Goal: Task Accomplishment & Management: Use online tool/utility

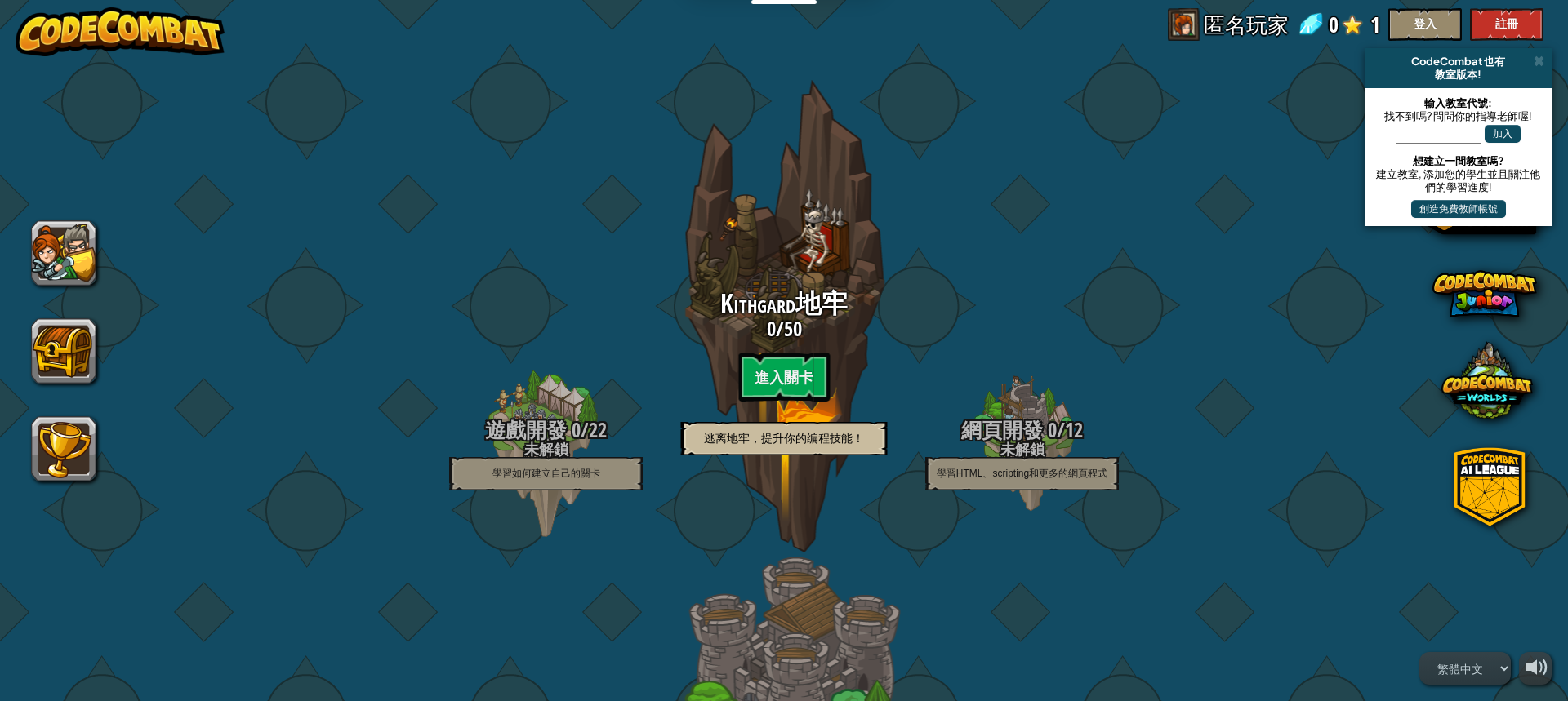
select select "zh-HANT"
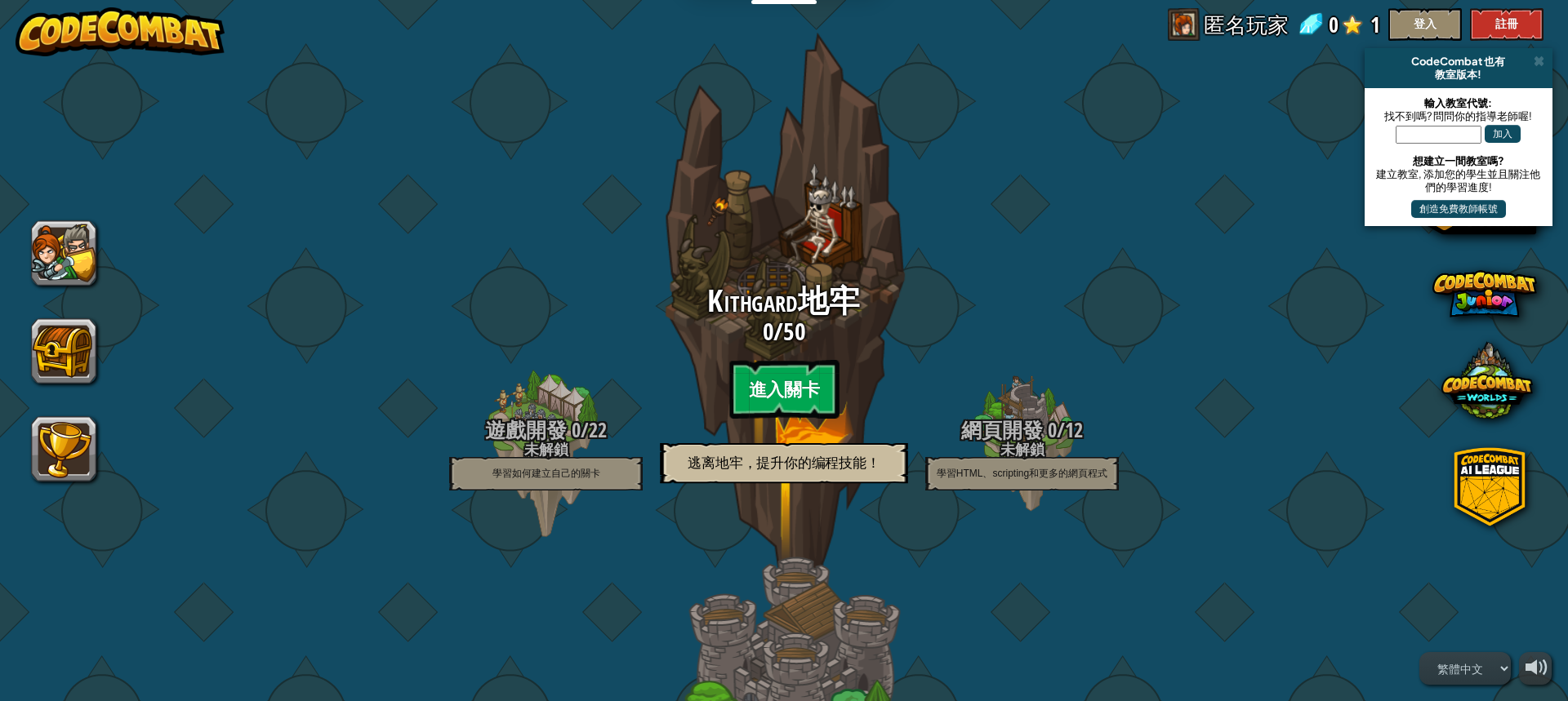
click at [768, 397] on btn "進入關卡" at bounding box center [784, 389] width 109 height 59
select select "zh-HANT"
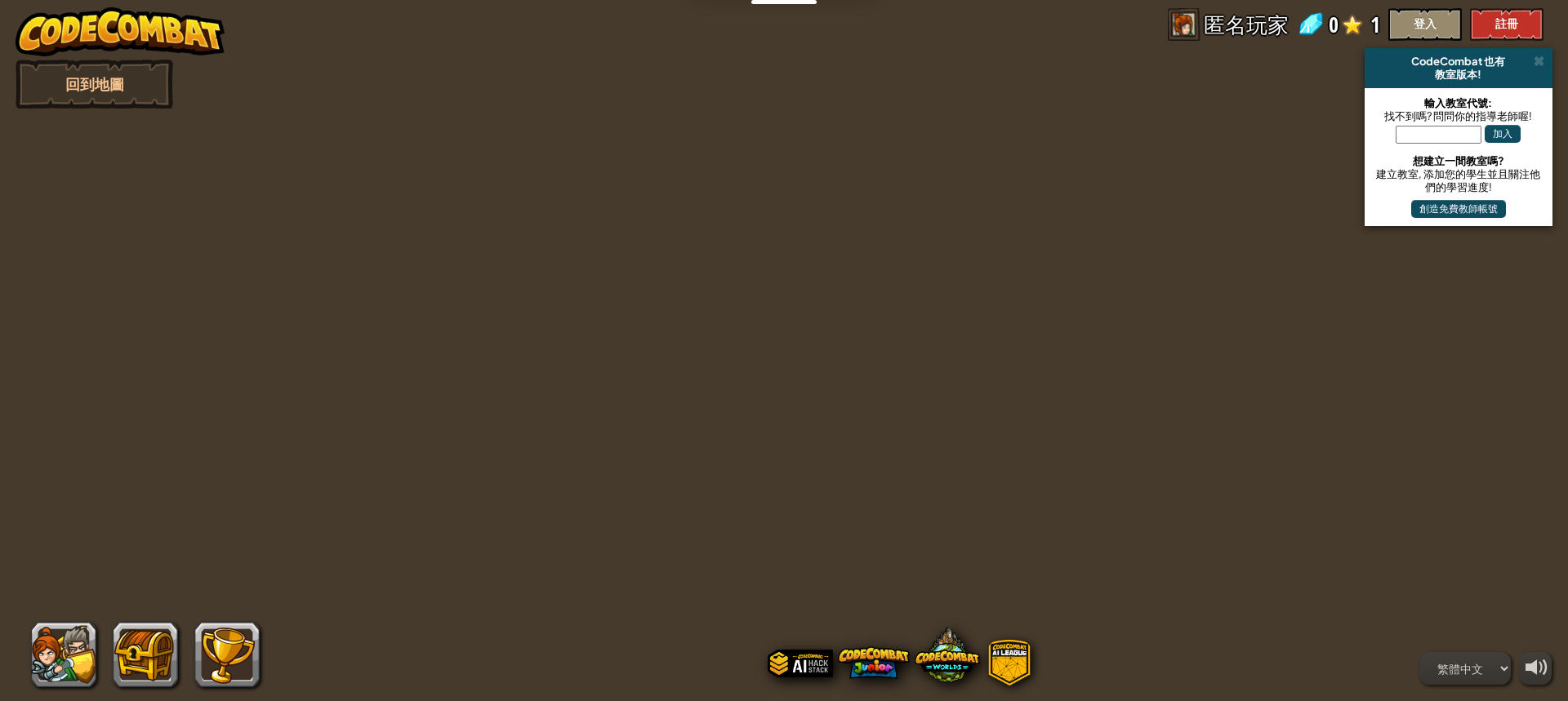
select select "zh-HANT"
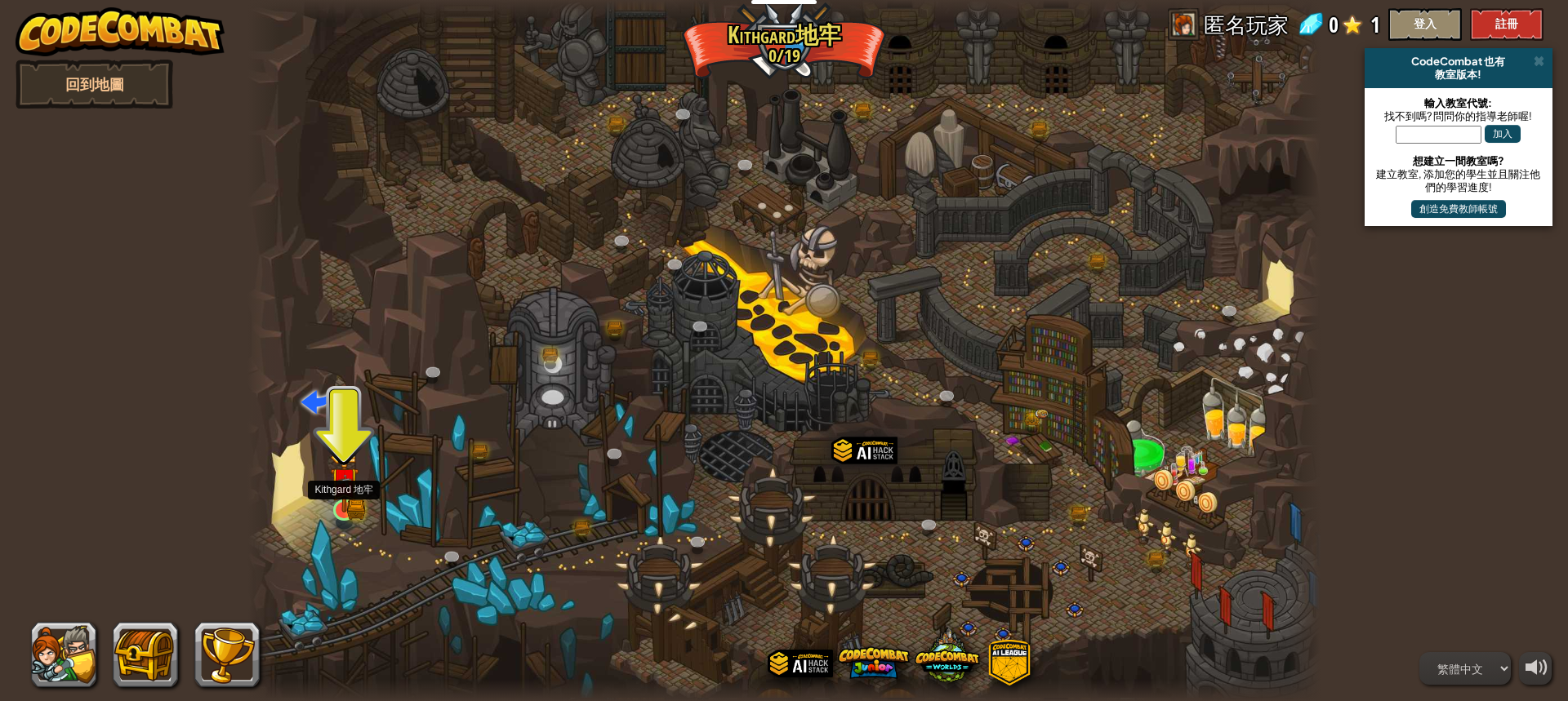
click at [346, 497] on img at bounding box center [344, 481] width 28 height 62
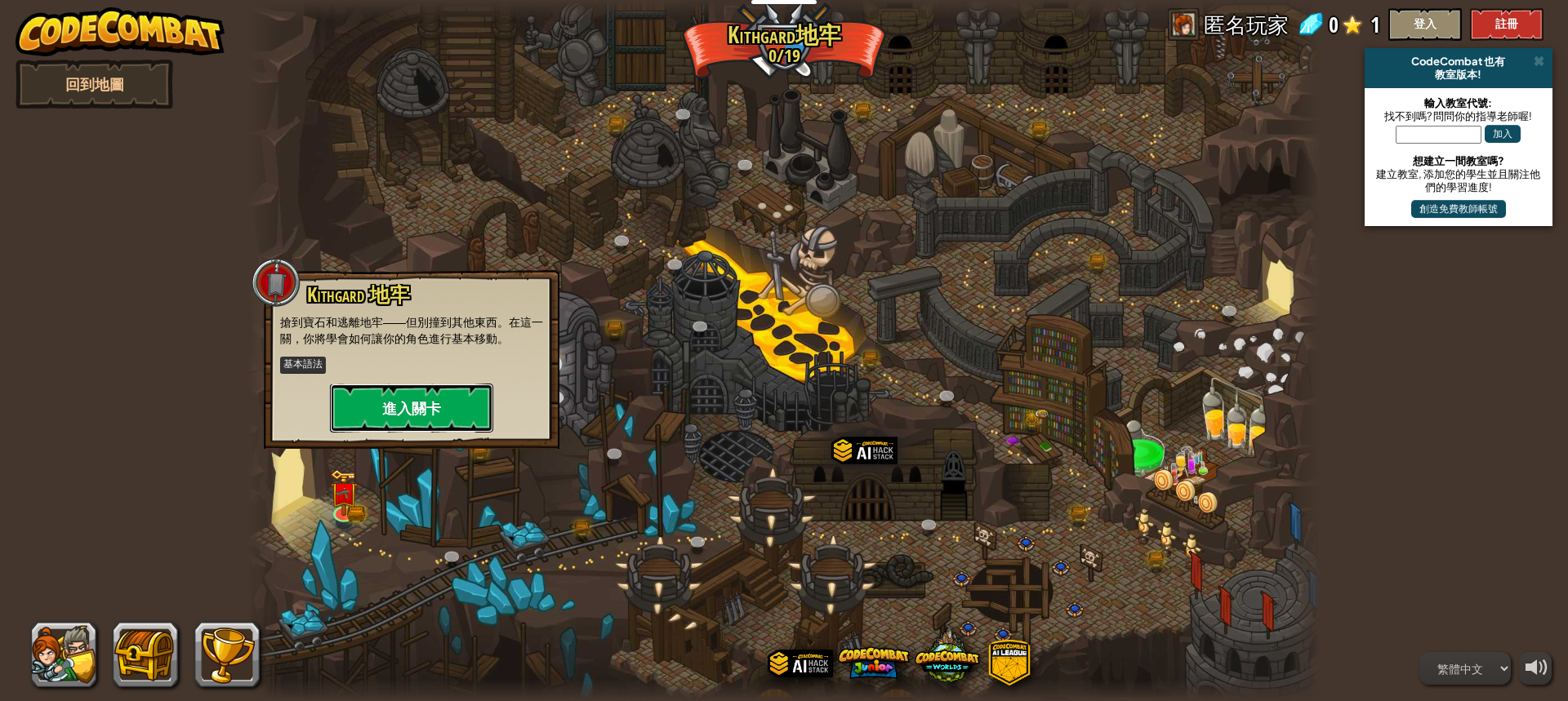
click at [413, 409] on button "進入關卡" at bounding box center [411, 408] width 163 height 49
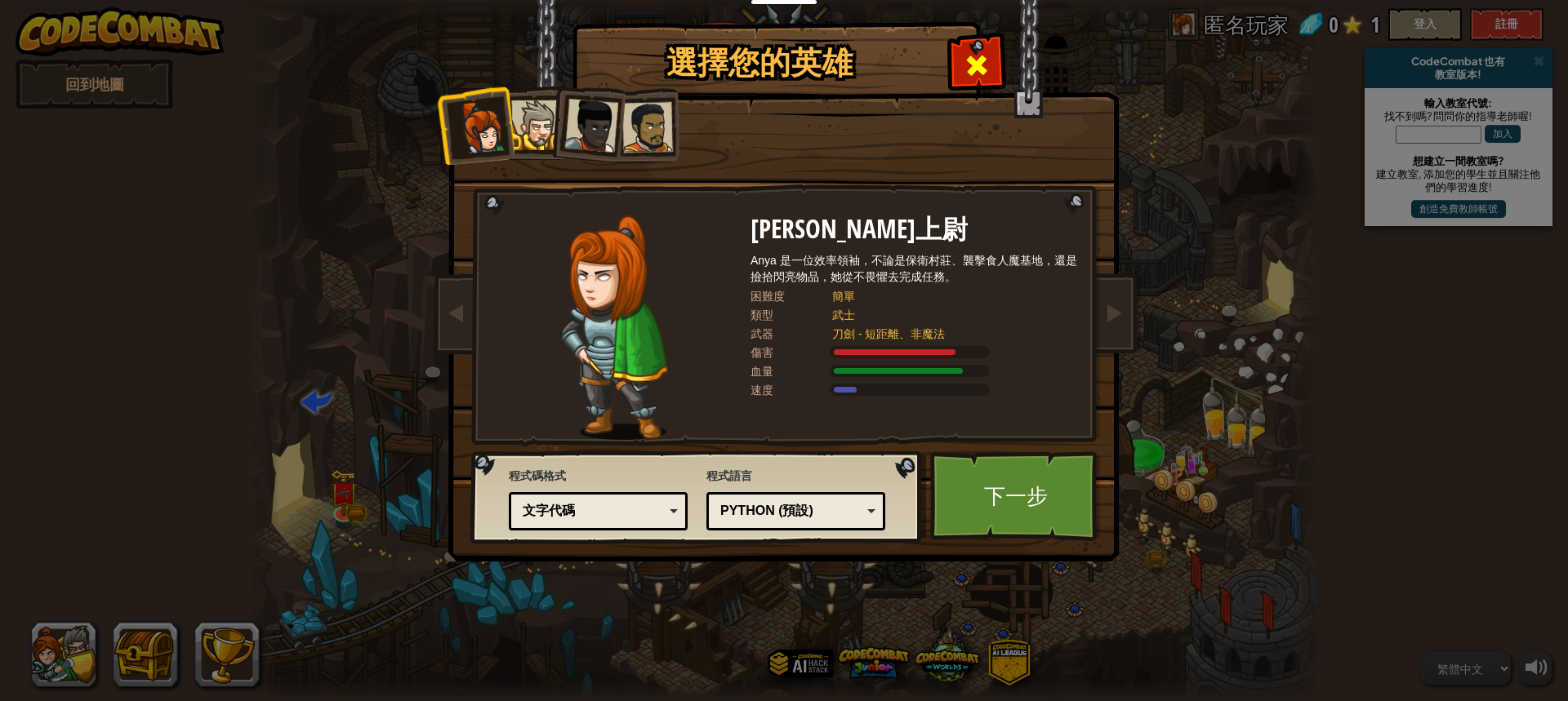
click at [987, 41] on div at bounding box center [976, 63] width 51 height 51
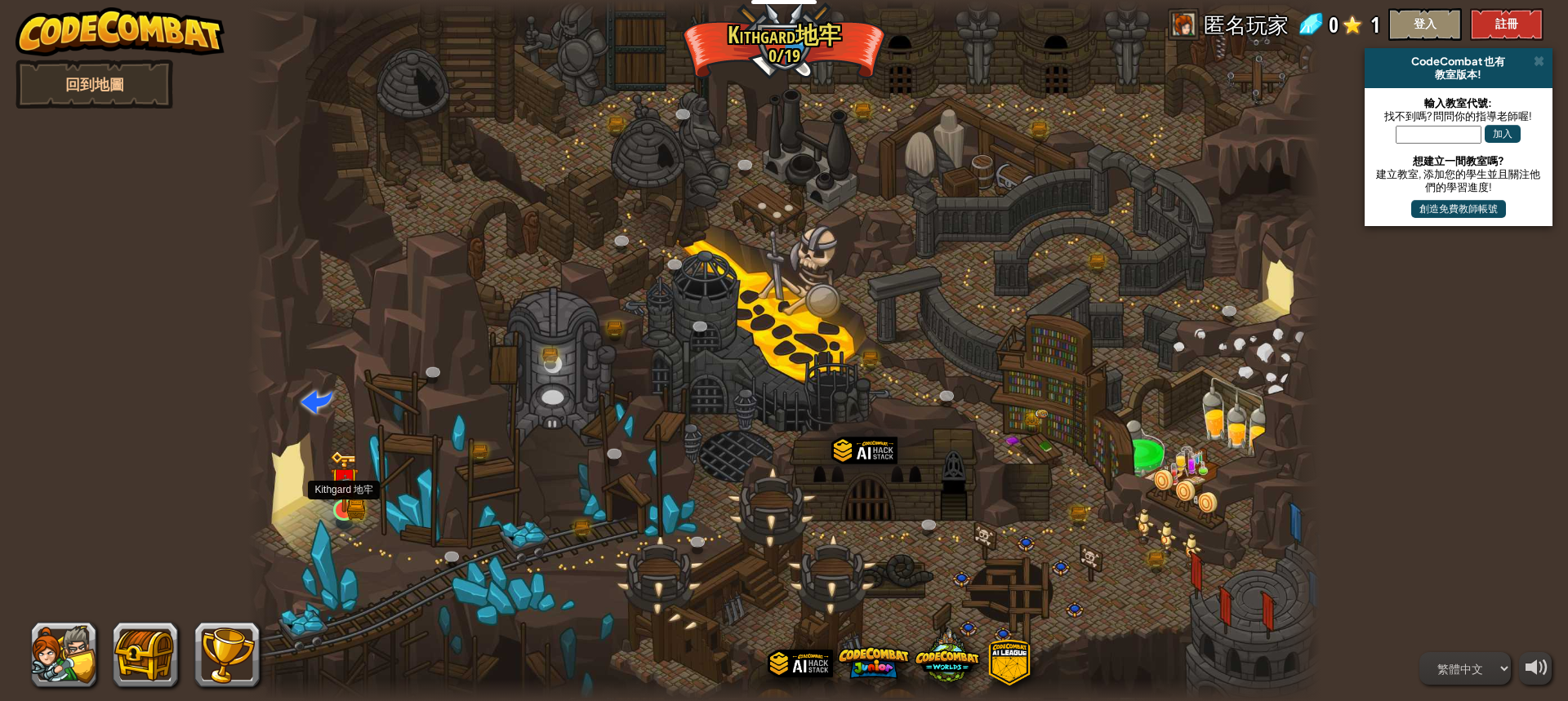
click at [342, 510] on img at bounding box center [344, 481] width 28 height 62
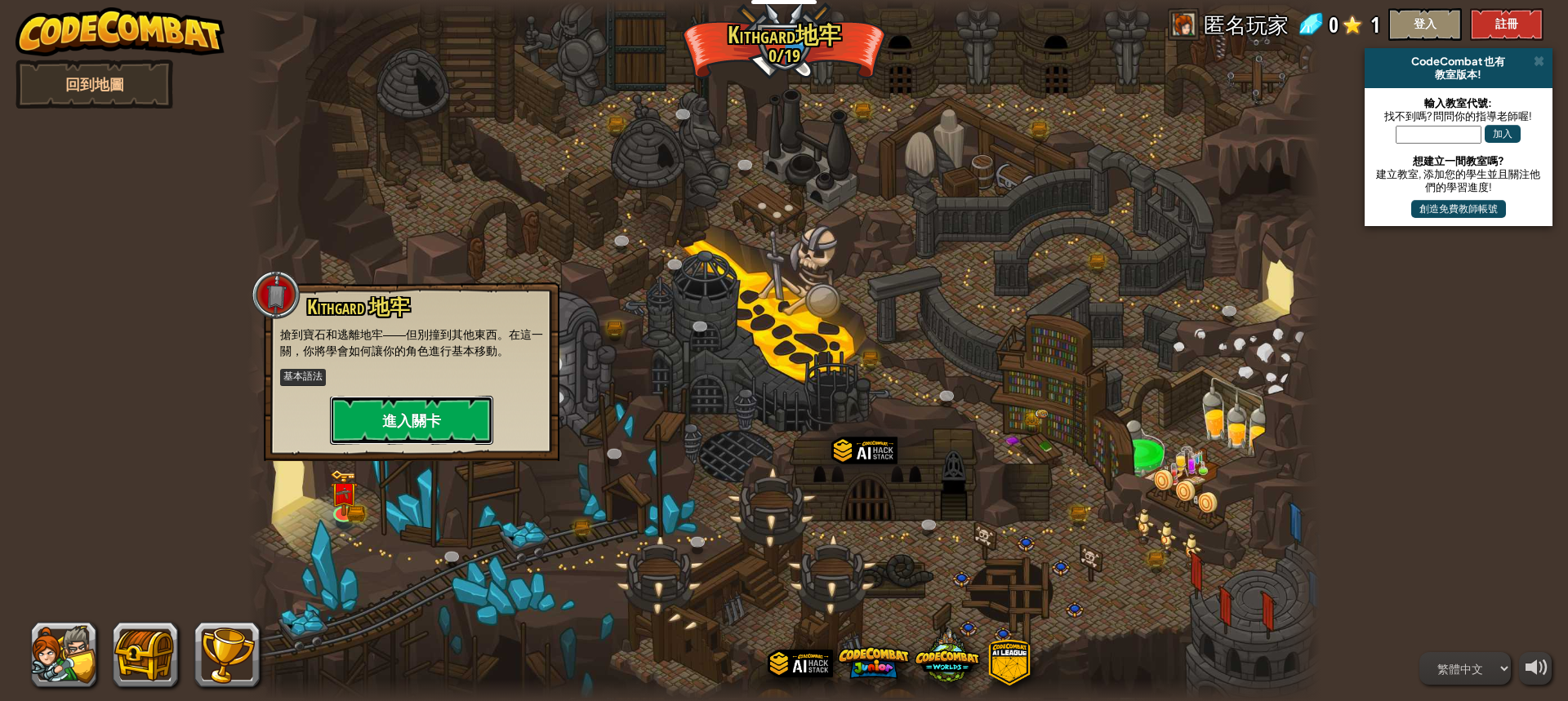
click at [408, 415] on button "進入關卡" at bounding box center [411, 420] width 163 height 49
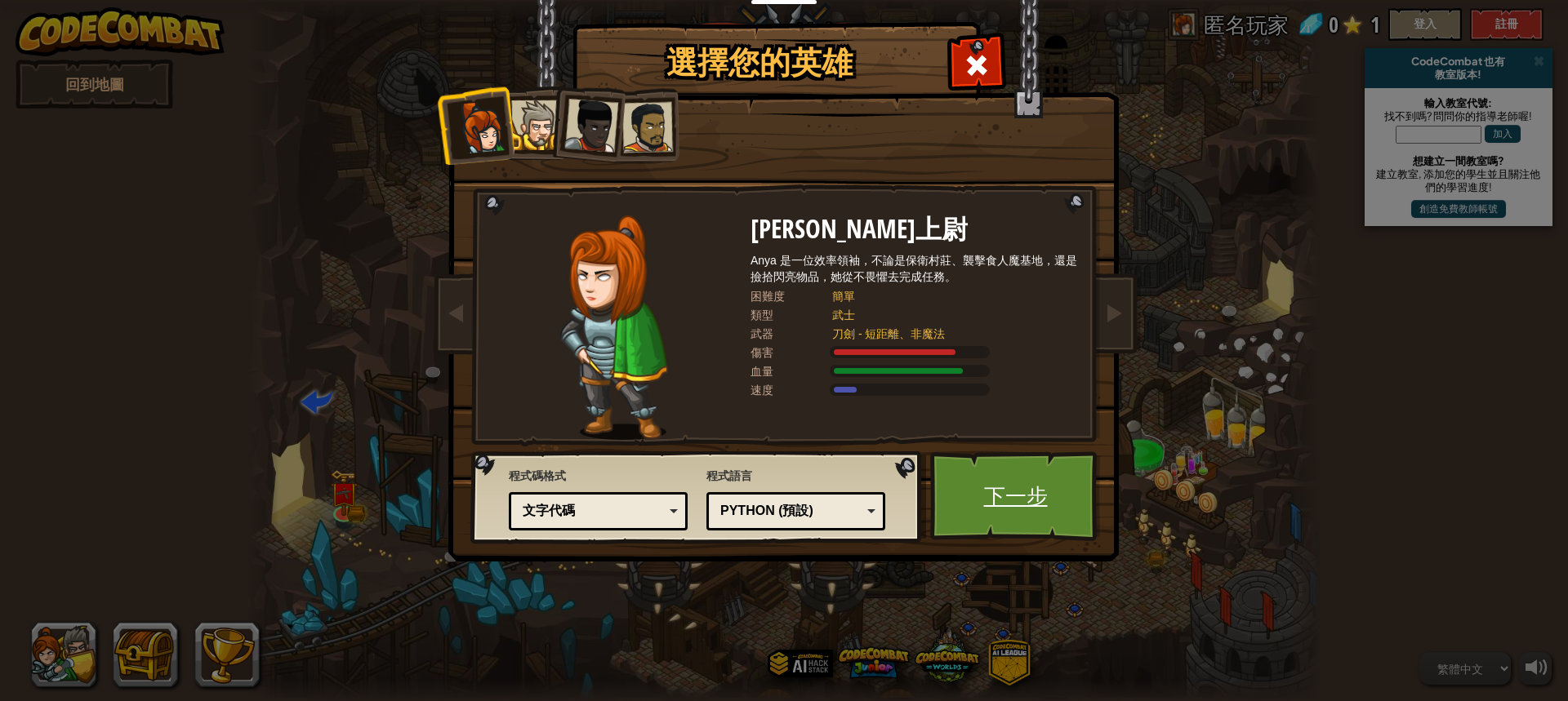
click at [1058, 485] on link "下一步" at bounding box center [1015, 496] width 171 height 89
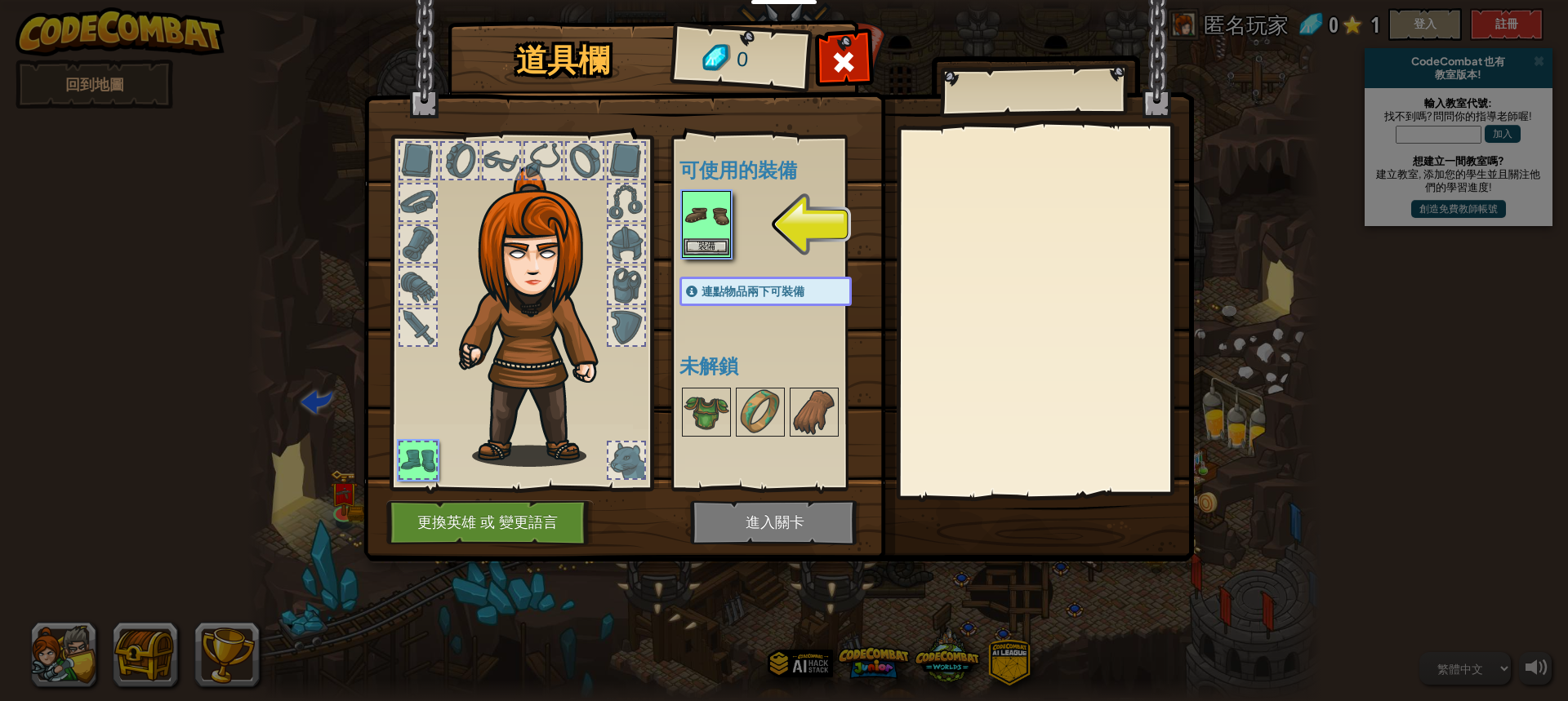
click at [704, 208] on img at bounding box center [706, 215] width 46 height 46
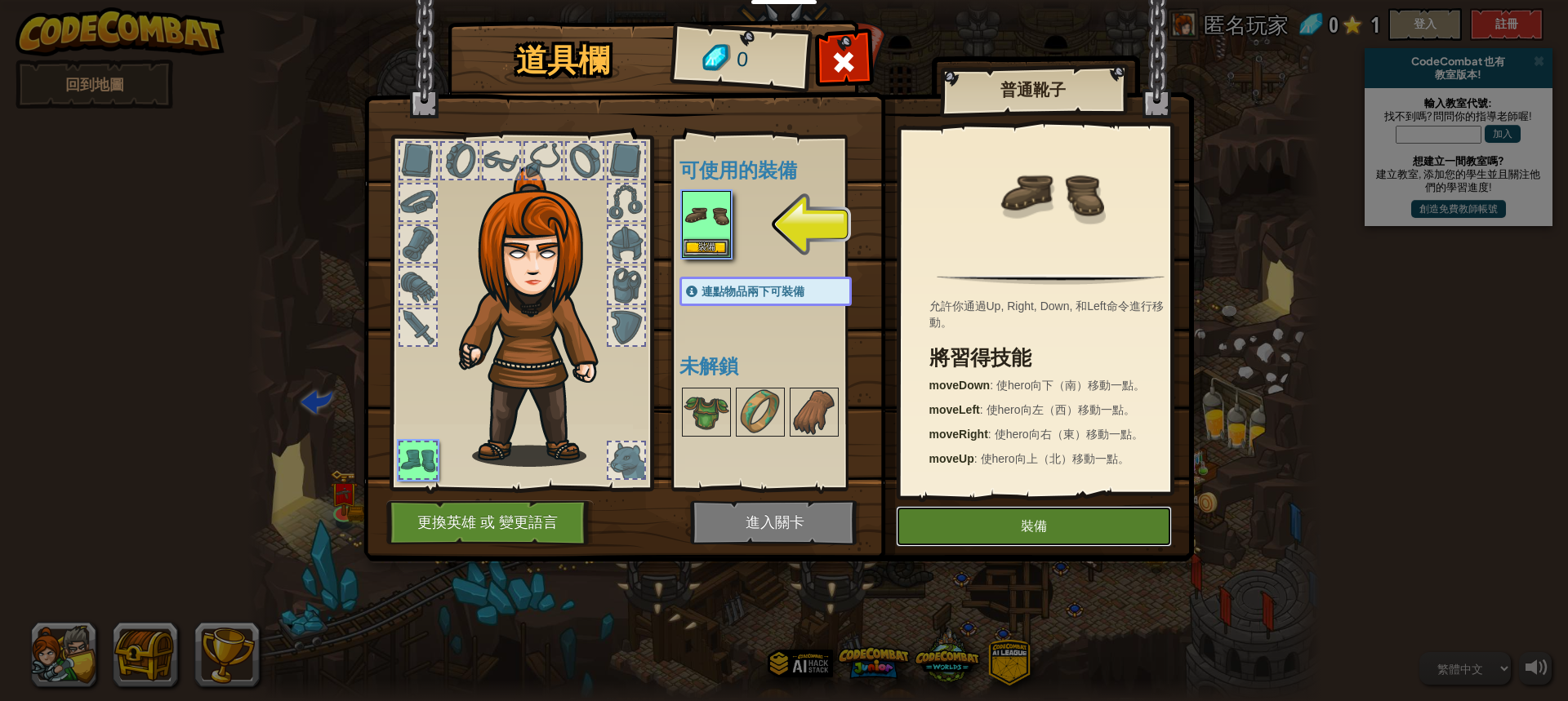
click at [1014, 526] on button "裝備" at bounding box center [1033, 526] width 276 height 41
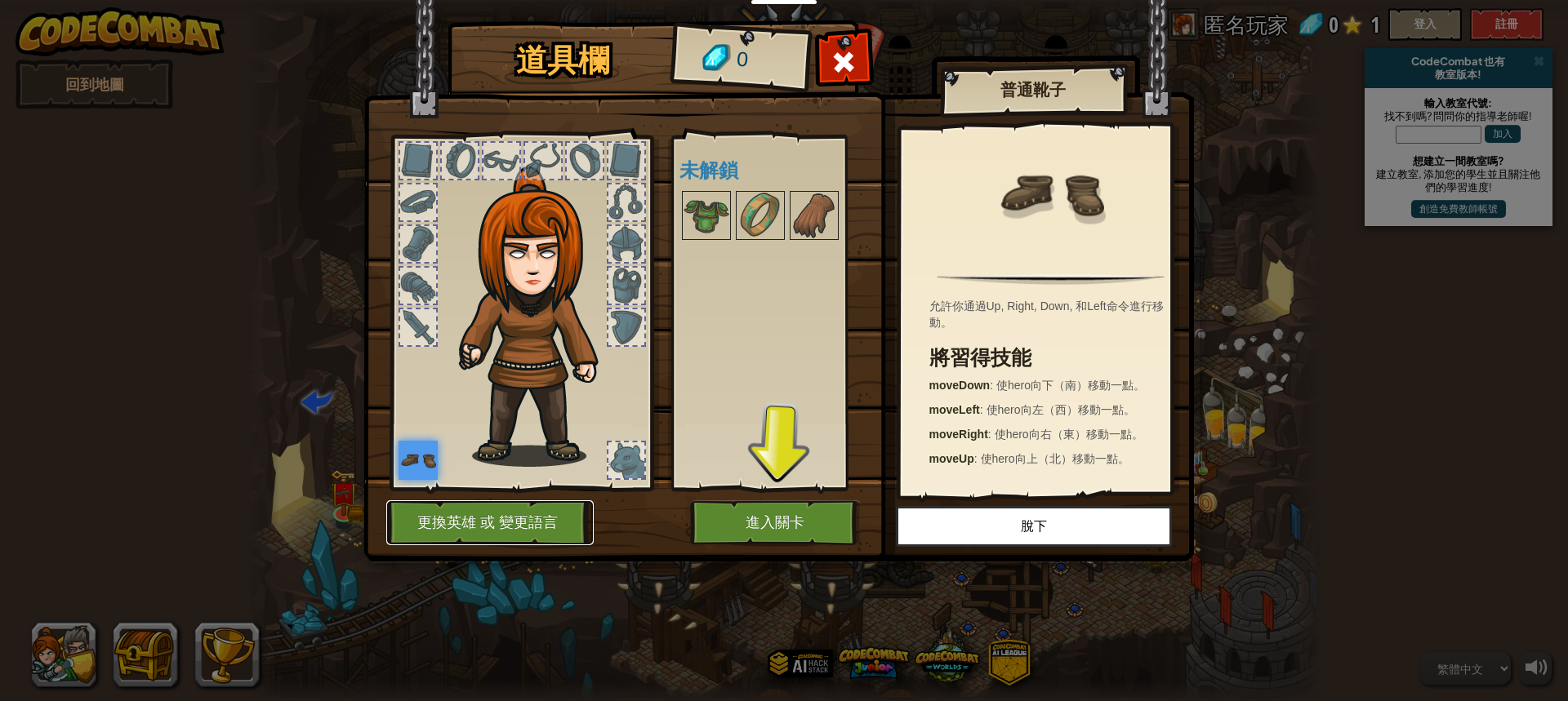
click at [446, 520] on button "更換英雄 或 變更語言" at bounding box center [490, 523] width 207 height 45
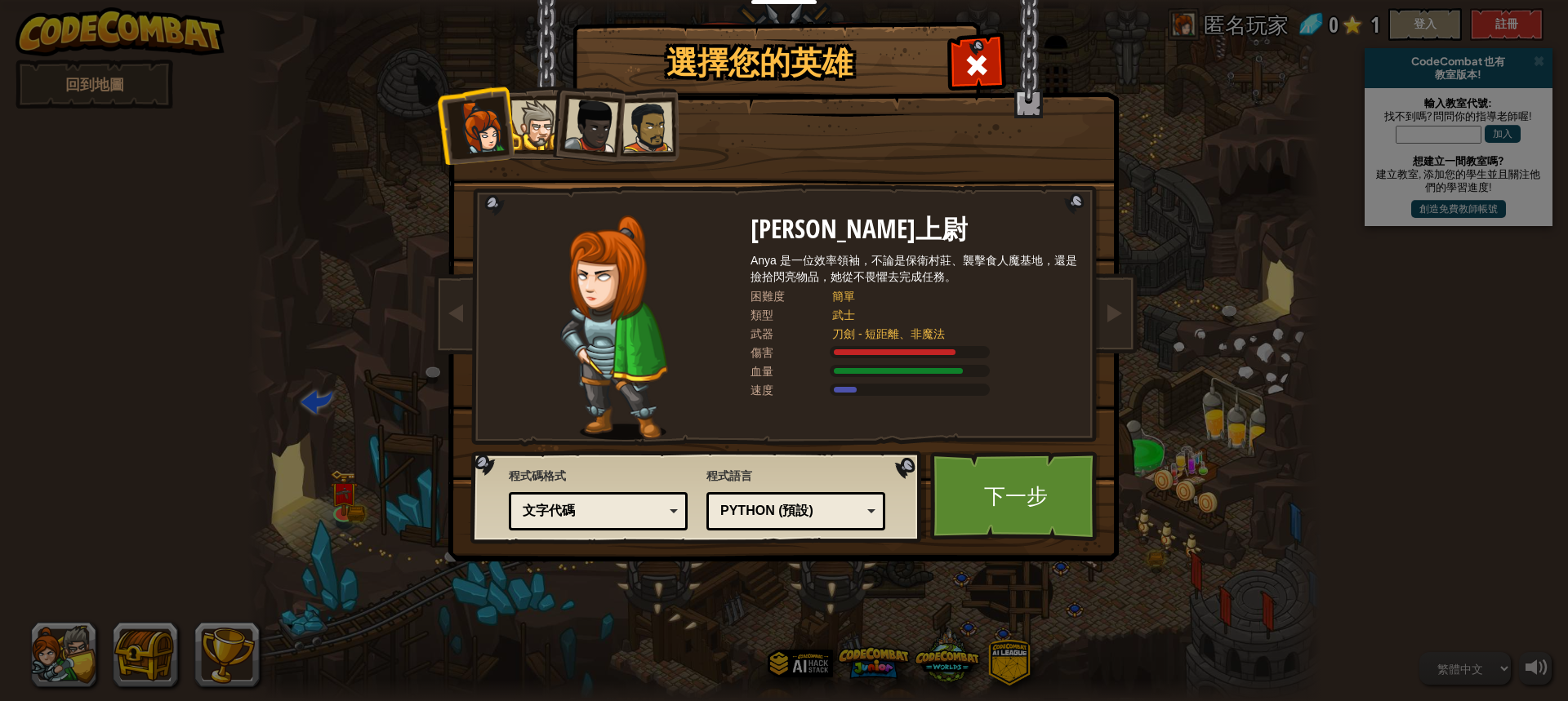
click at [539, 128] on div at bounding box center [536, 125] width 50 height 50
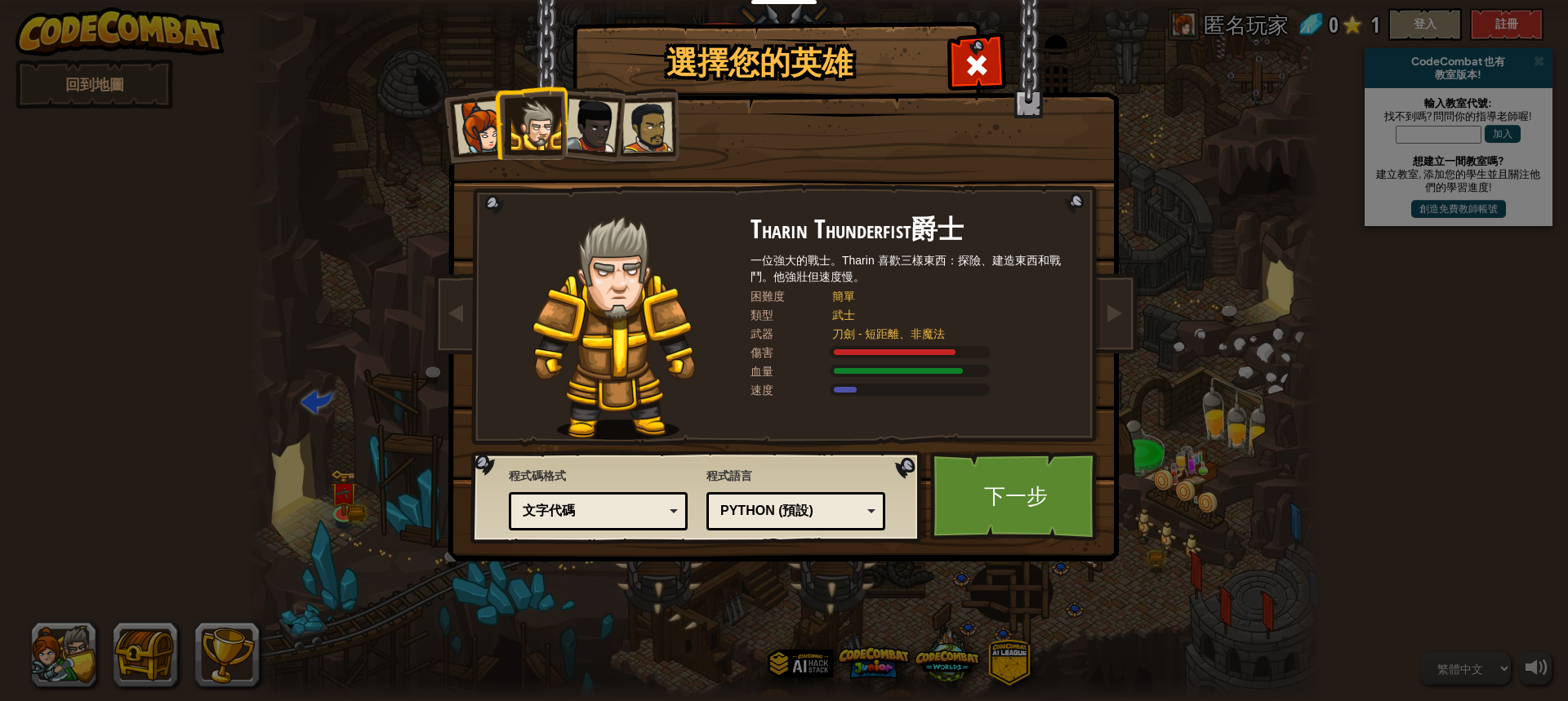
click at [588, 105] on div at bounding box center [591, 125] width 54 height 54
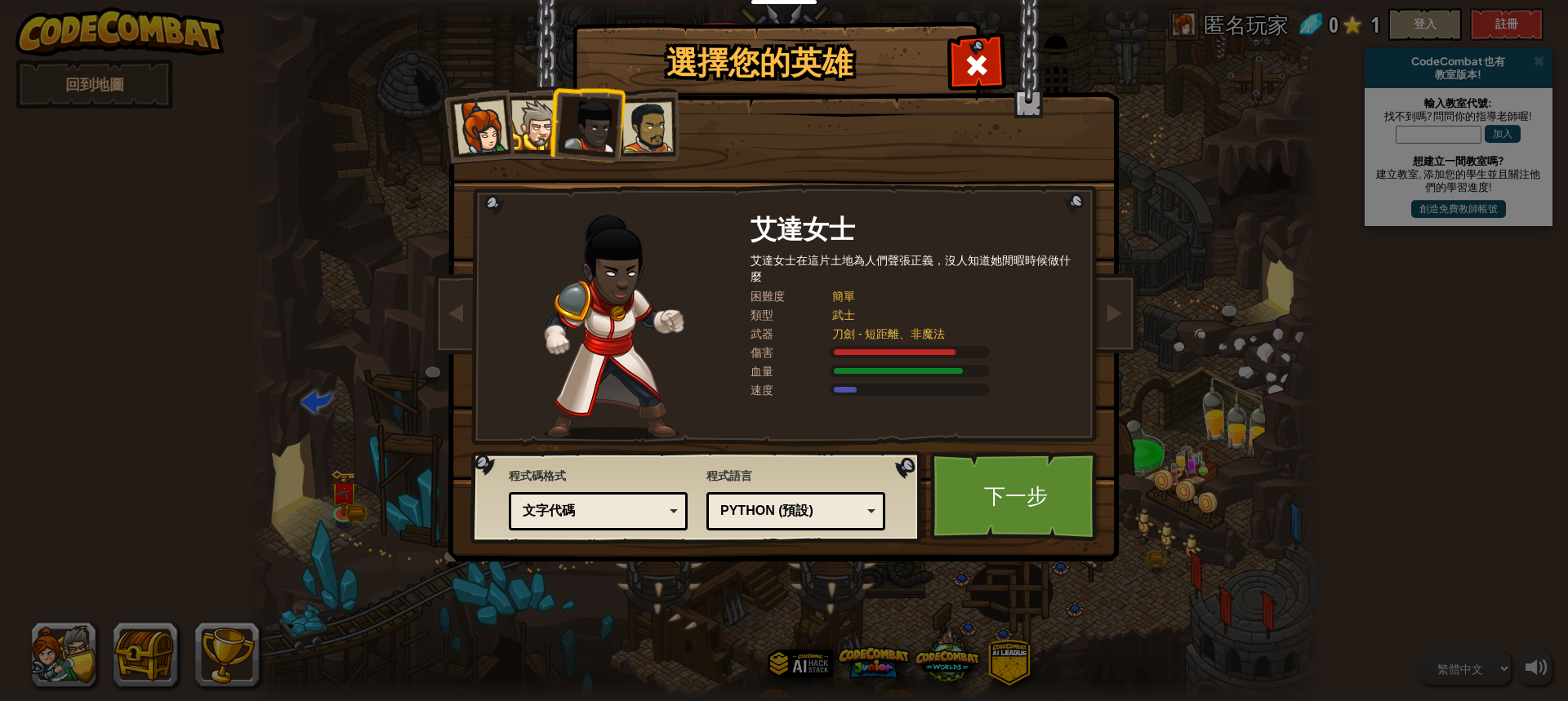
click at [643, 122] on div at bounding box center [647, 127] width 51 height 51
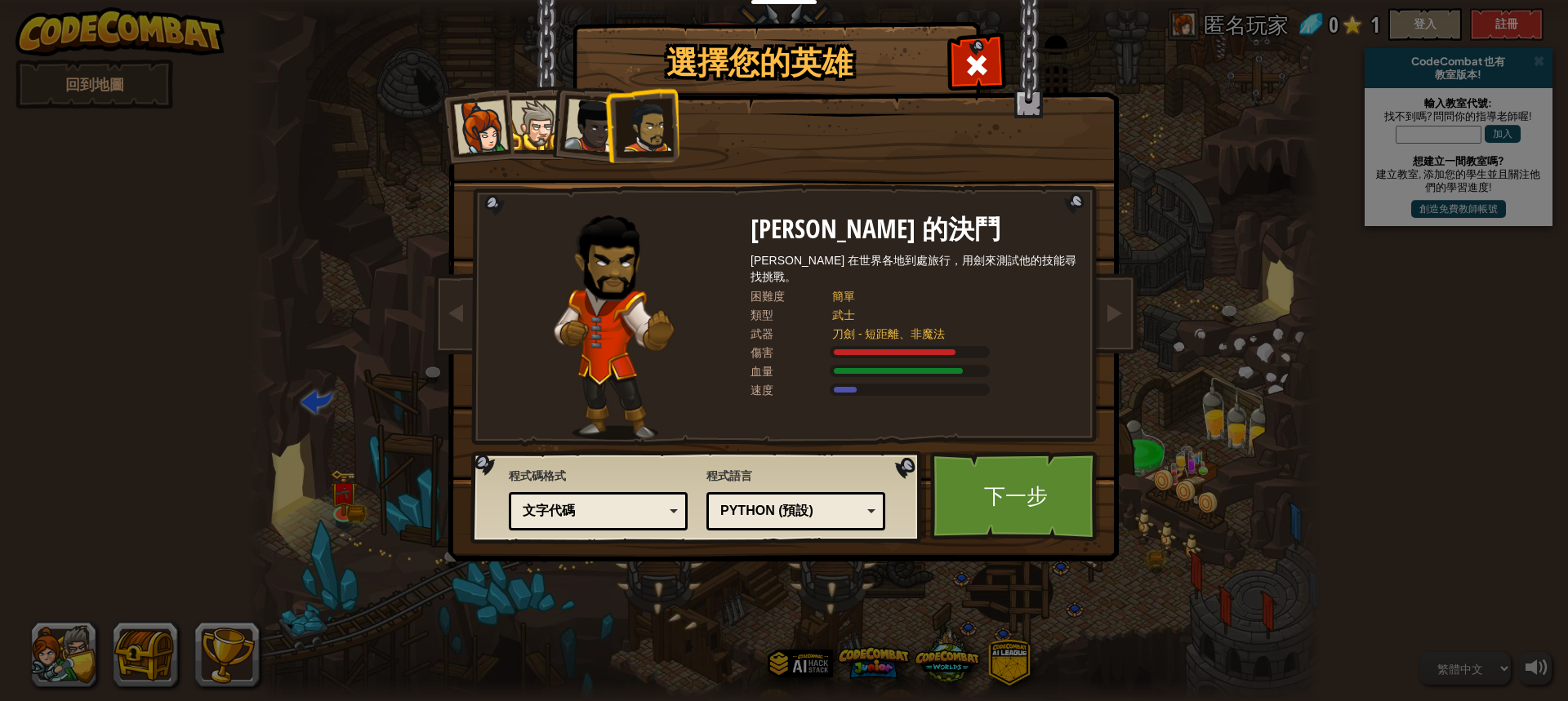
click at [529, 117] on div at bounding box center [536, 125] width 50 height 50
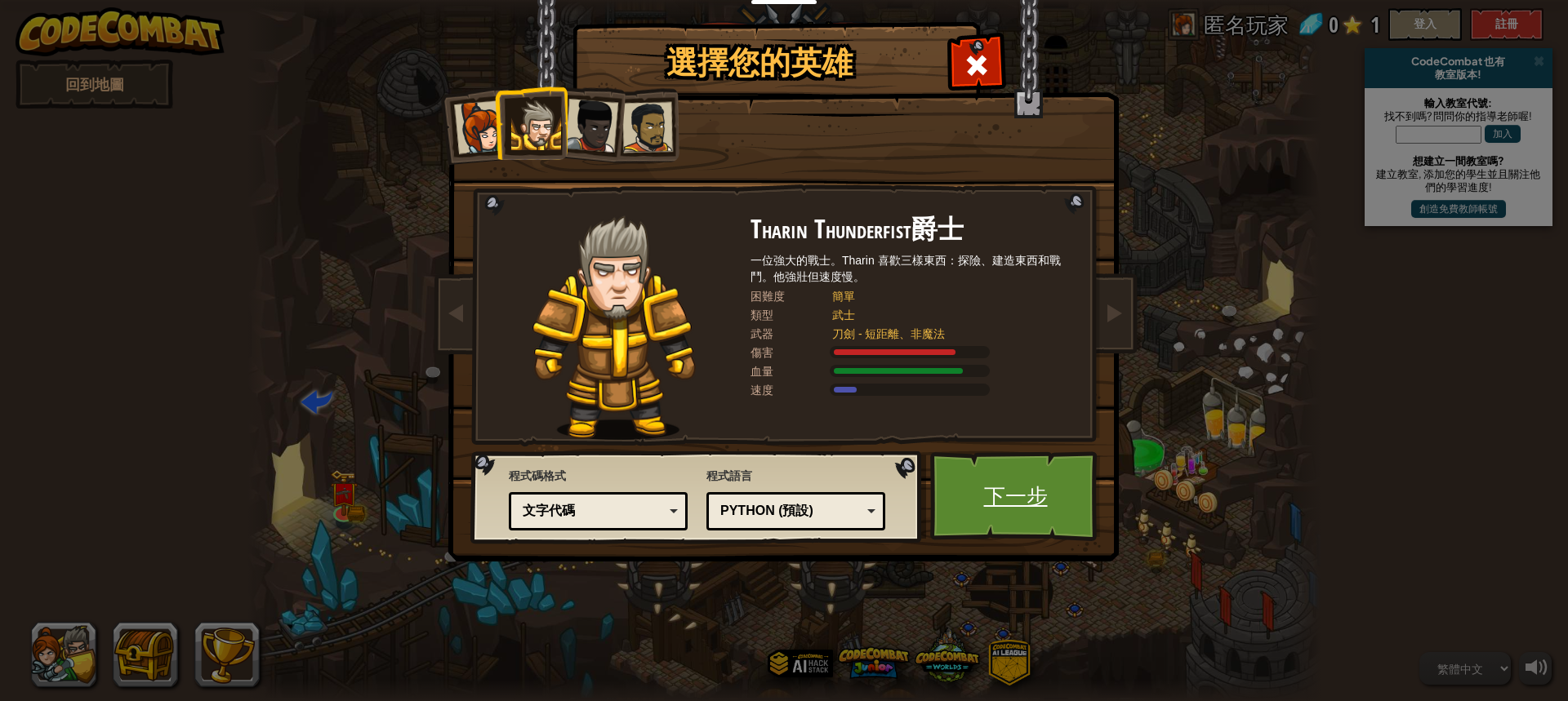
click at [1001, 494] on link "下一步" at bounding box center [1015, 496] width 171 height 89
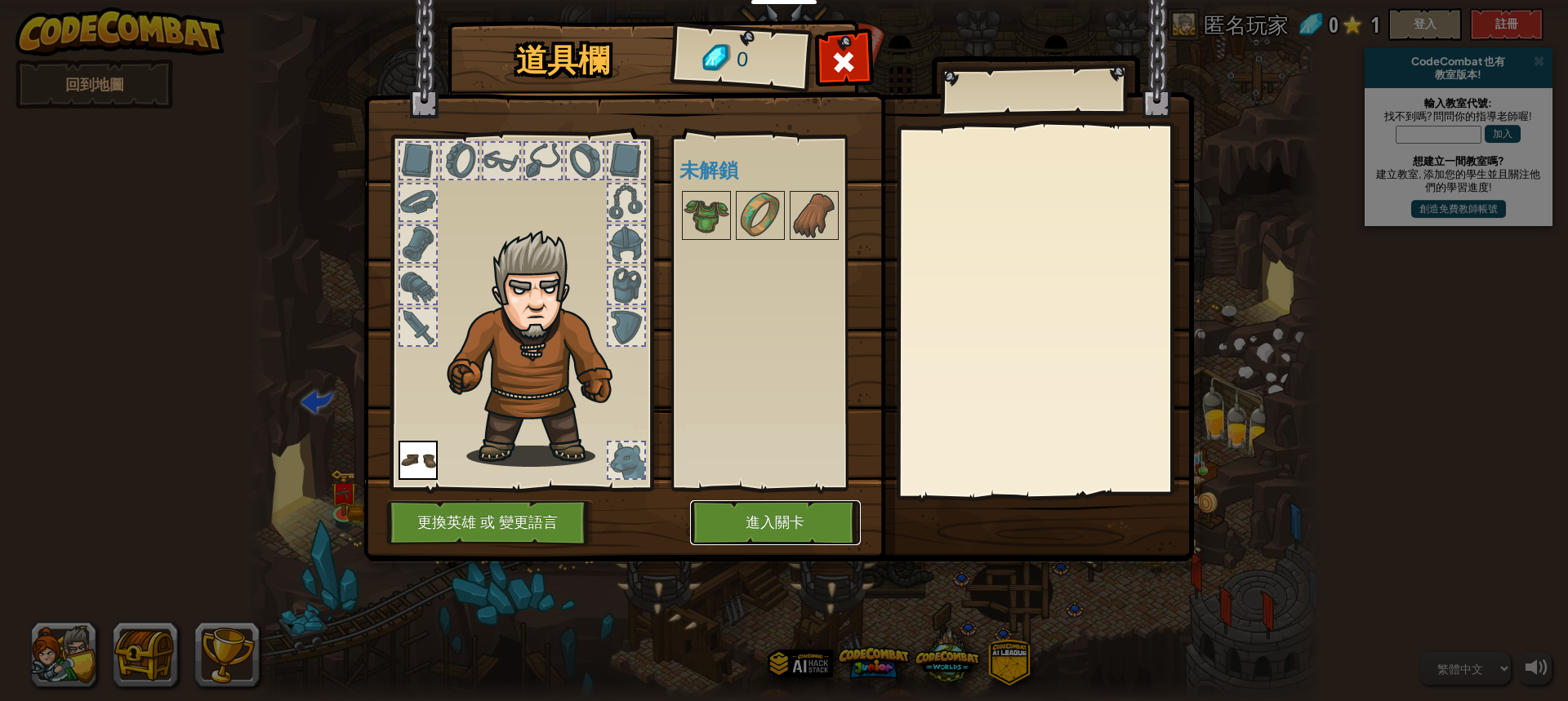
click at [794, 524] on button "進入關卡" at bounding box center [776, 523] width 171 height 45
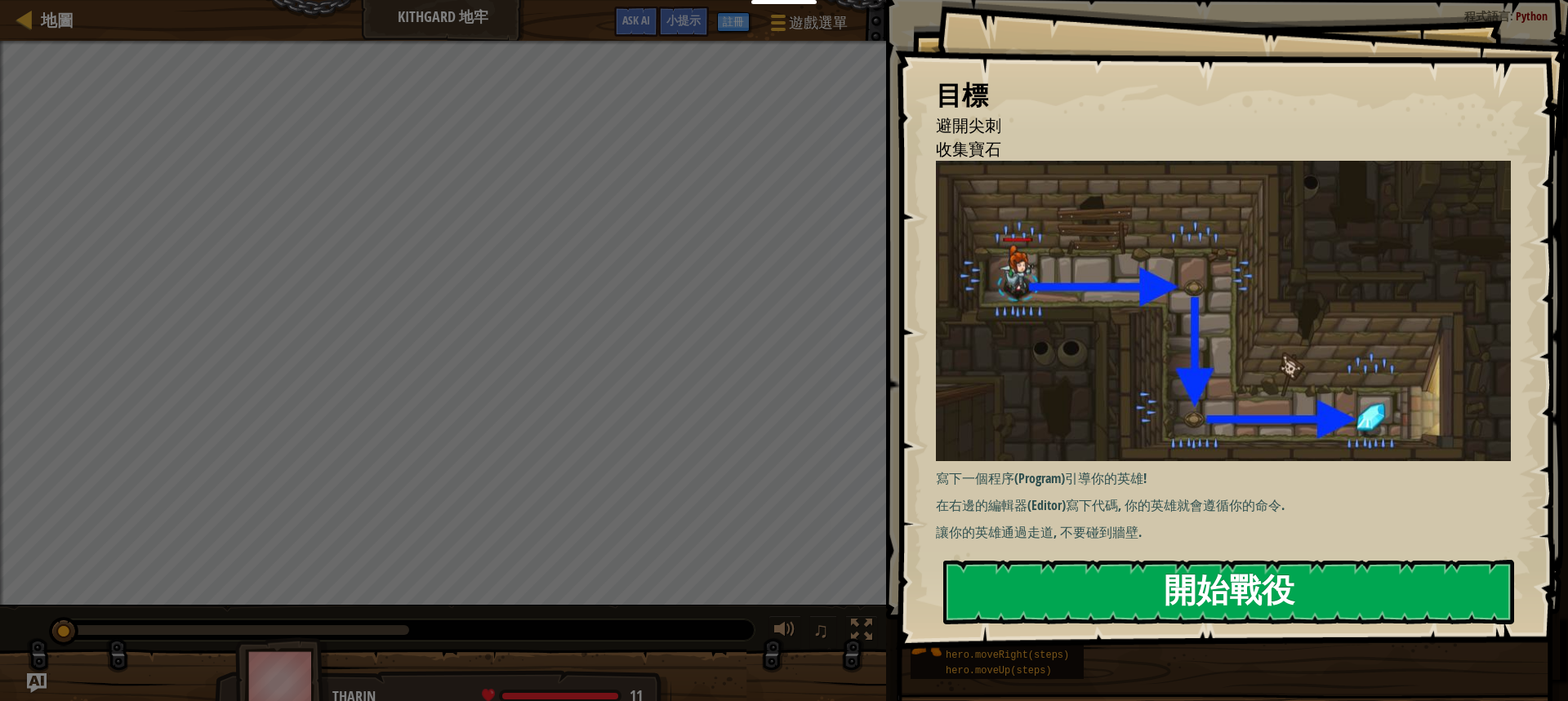
click at [1120, 600] on button "開始戰役" at bounding box center [1228, 592] width 571 height 65
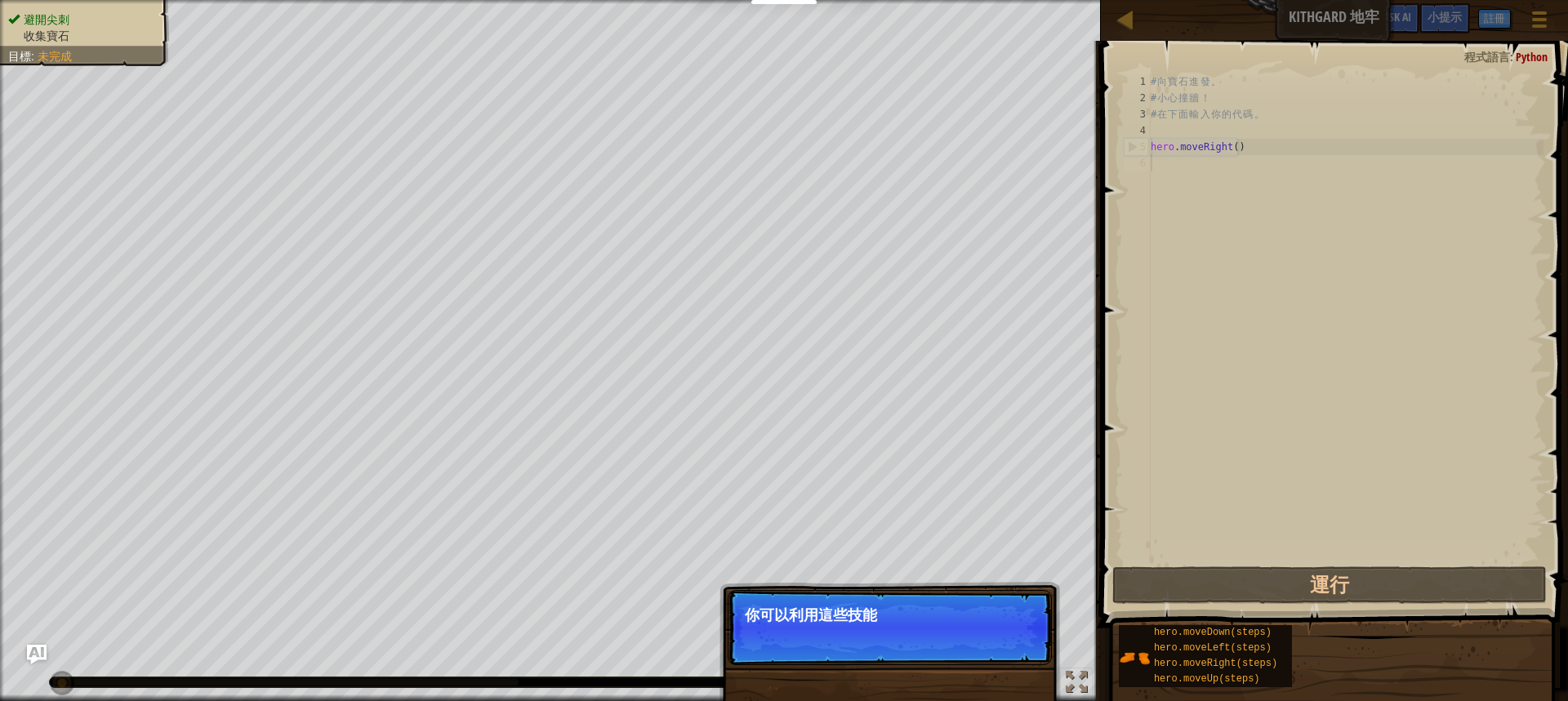
click at [1002, 636] on p "跳過 (esc) 下一步 你可以利用這些技能" at bounding box center [889, 627] width 324 height 75
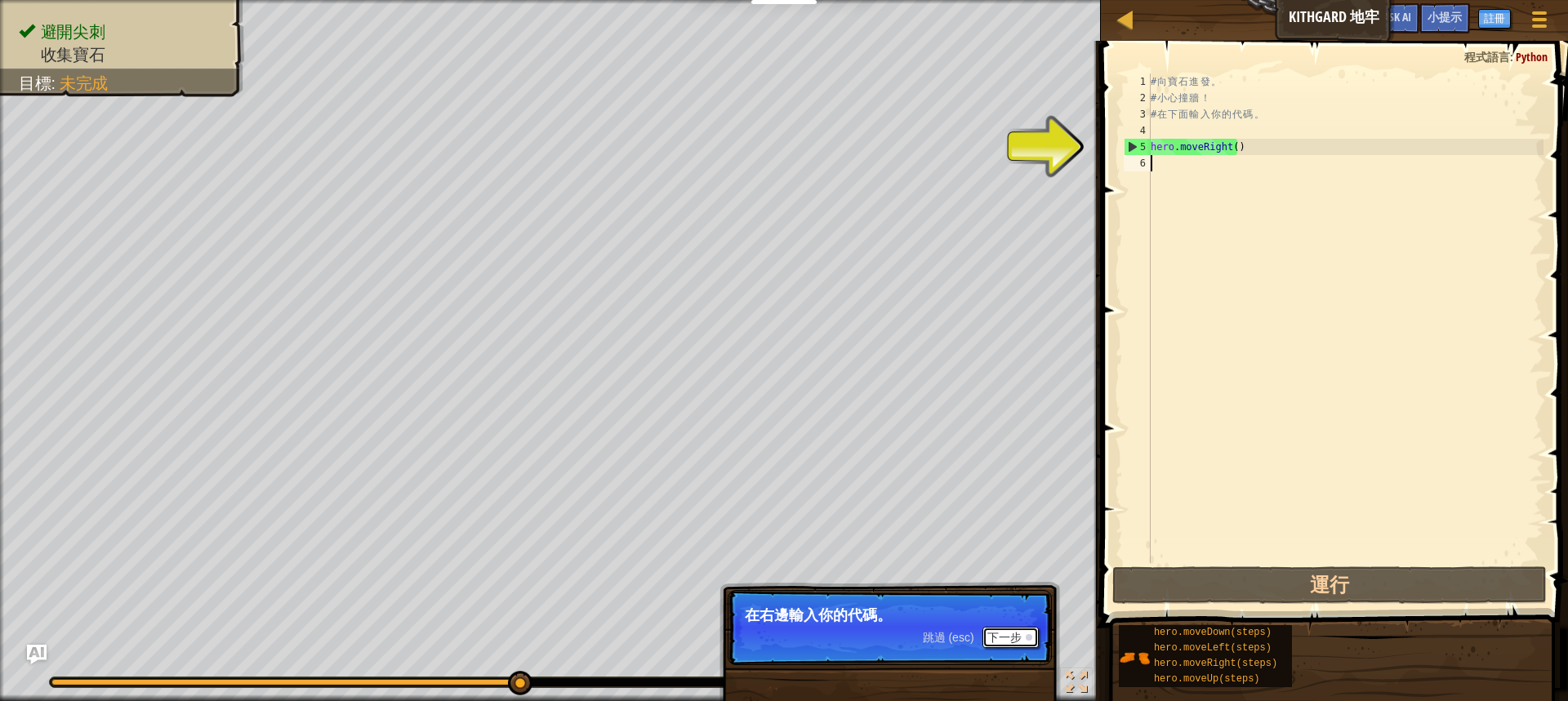
click at [1033, 639] on button "下一步" at bounding box center [1010, 638] width 56 height 22
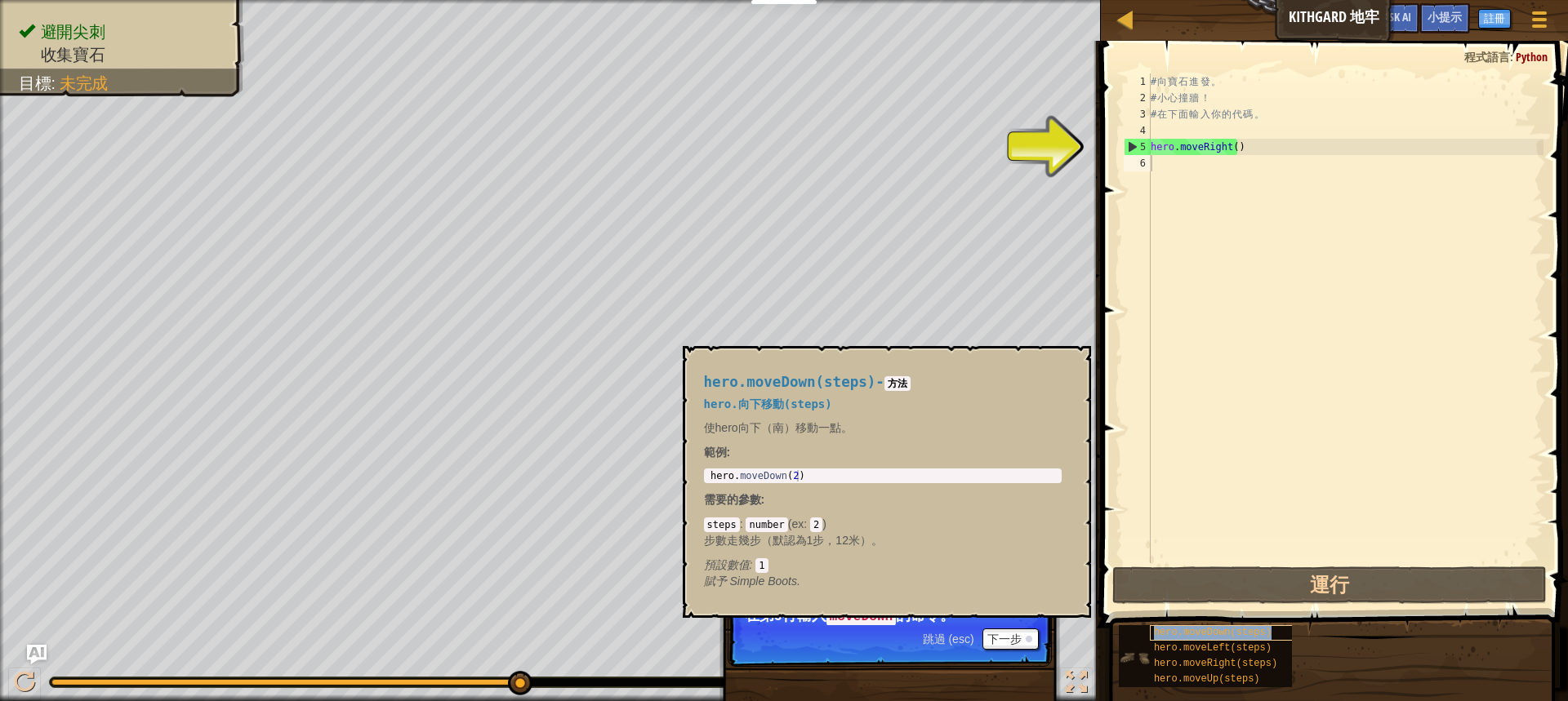
type textarea "hero.moveDown(steps)"
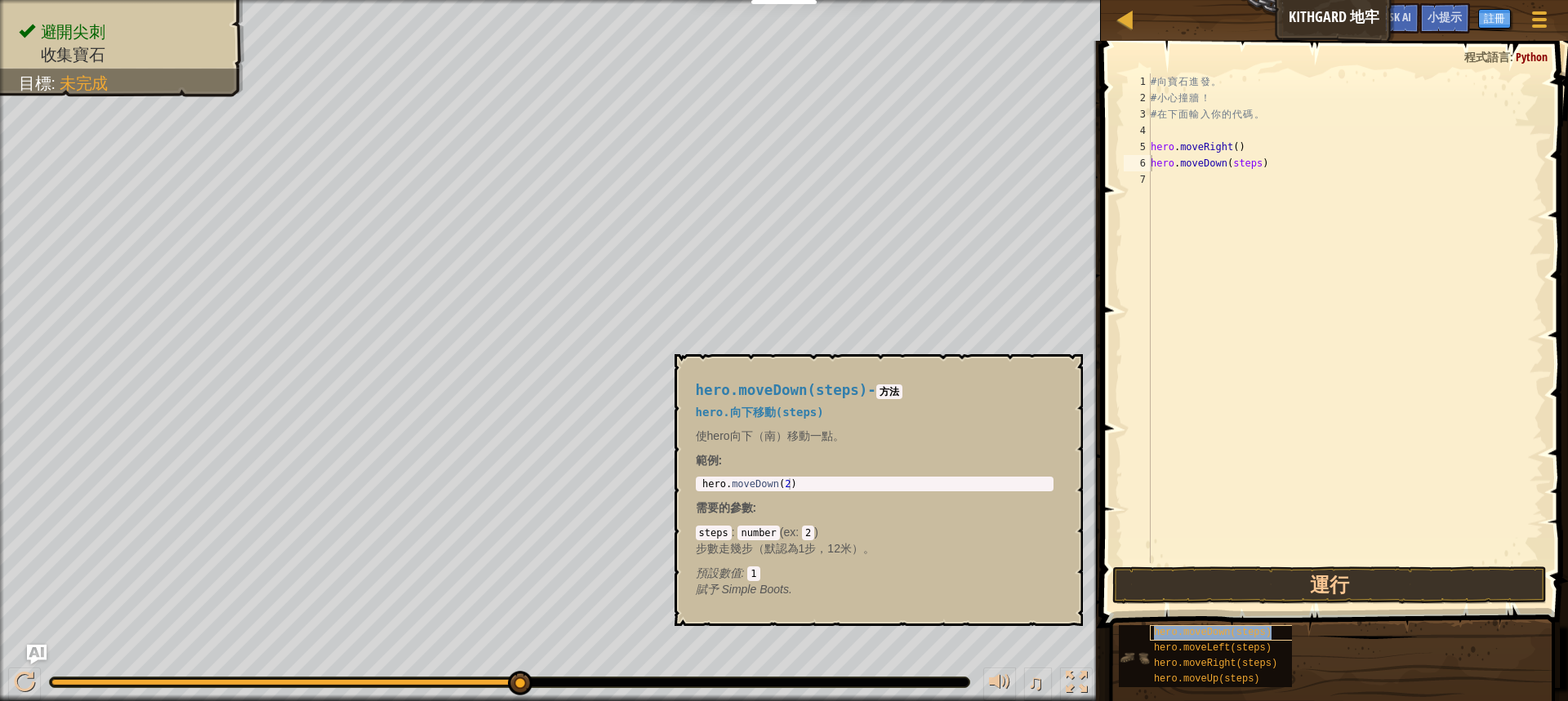
click at [1232, 633] on span "hero.moveDown(steps)" at bounding box center [1212, 633] width 118 height 12
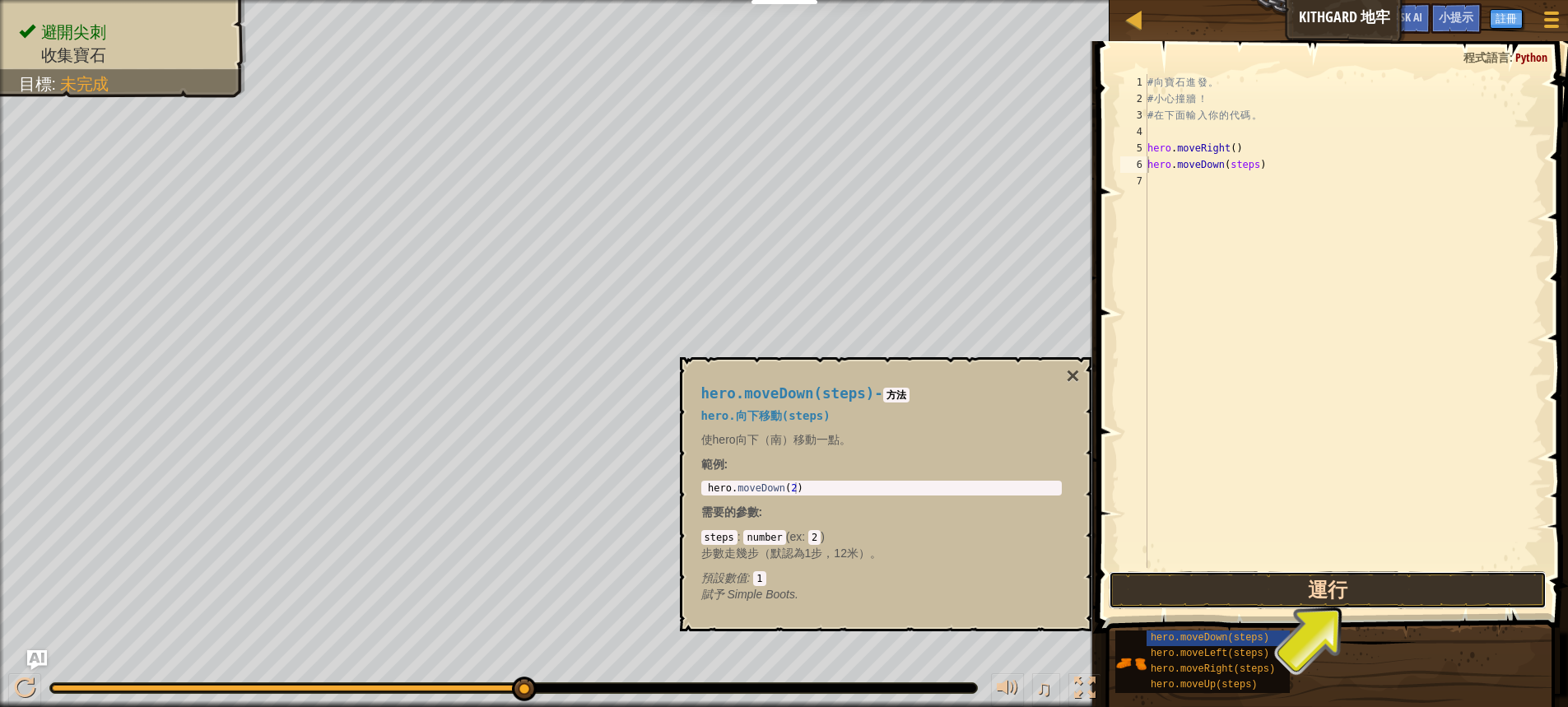
click at [1308, 591] on button "運行" at bounding box center [1327, 590] width 438 height 38
